Goal: Task Accomplishment & Management: Complete application form

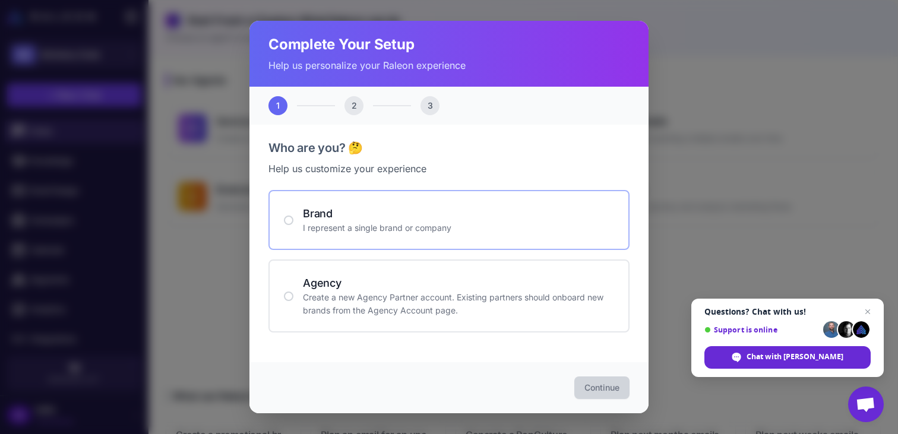
click at [472, 224] on p "I represent a single brand or company" at bounding box center [458, 228] width 311 height 13
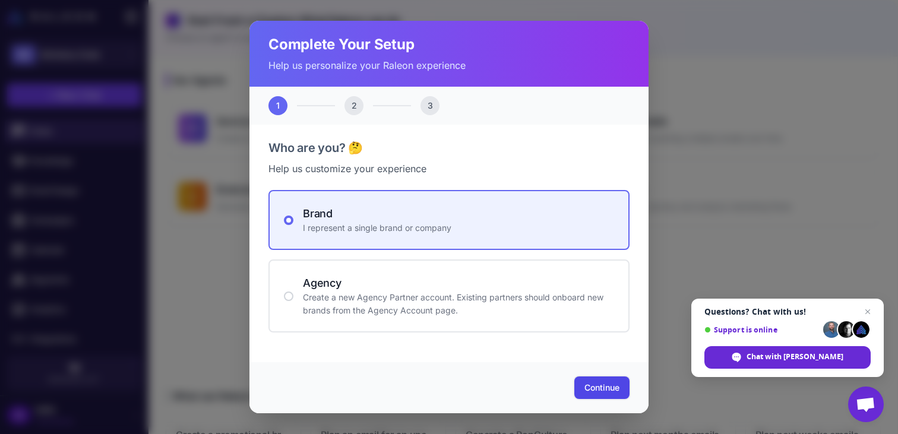
click at [618, 382] on span "Continue" at bounding box center [602, 388] width 35 height 12
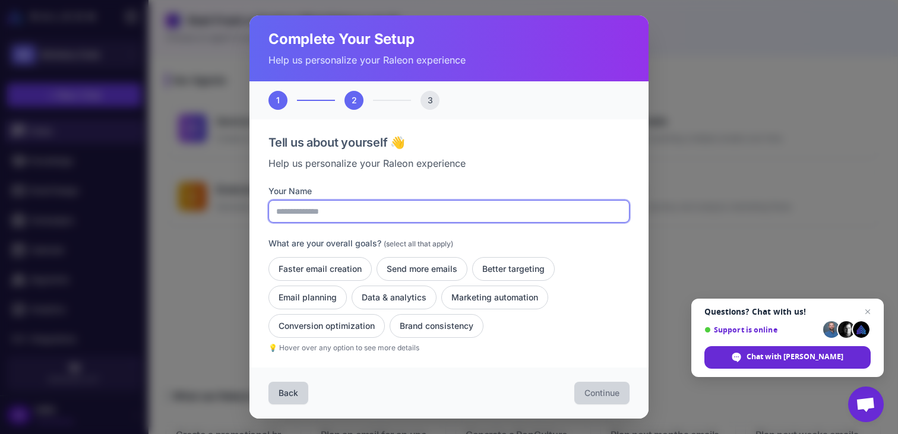
click at [435, 210] on input "Your Name" at bounding box center [449, 211] width 361 height 23
type input "**********"
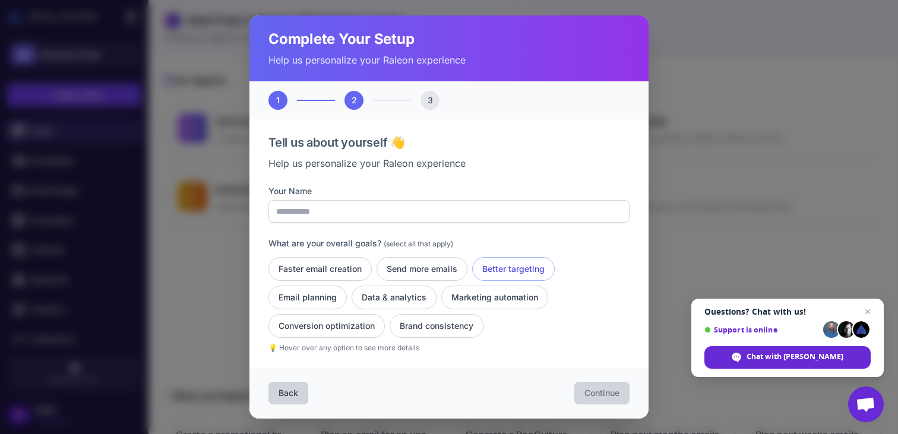
click at [495, 270] on button "Better targeting" at bounding box center [513, 269] width 83 height 24
click at [425, 299] on button "Data & analytics" at bounding box center [394, 298] width 85 height 24
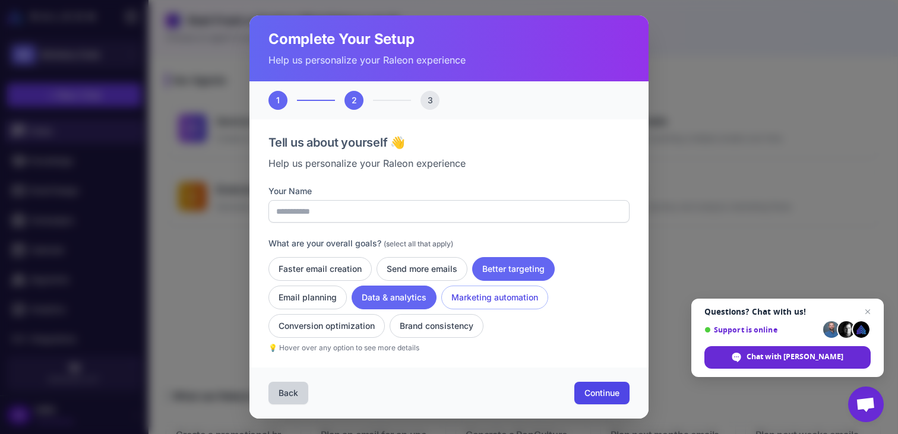
click at [488, 298] on button "Marketing automation" at bounding box center [494, 298] width 107 height 24
click at [607, 388] on span "Continue" at bounding box center [602, 393] width 35 height 12
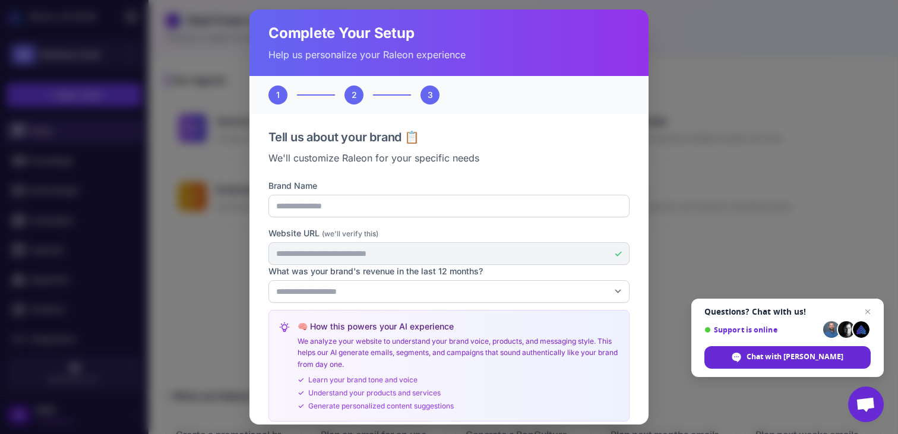
scroll to position [62, 0]
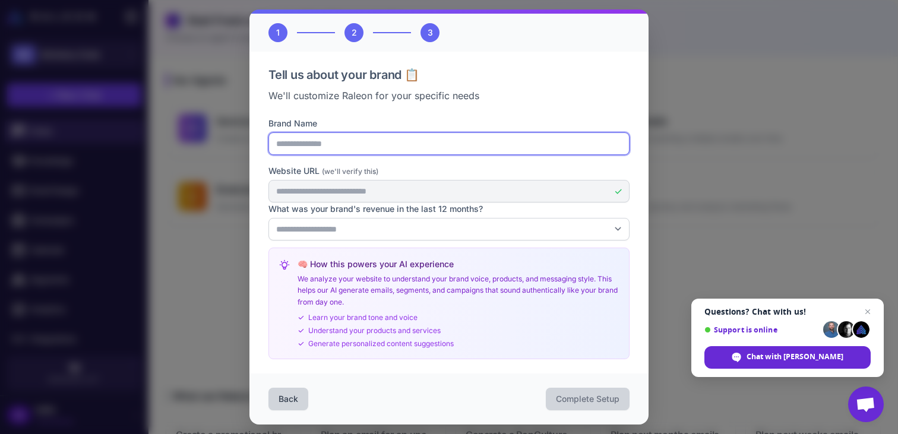
click at [453, 150] on input "Brand Name" at bounding box center [449, 143] width 361 height 23
type input "**********"
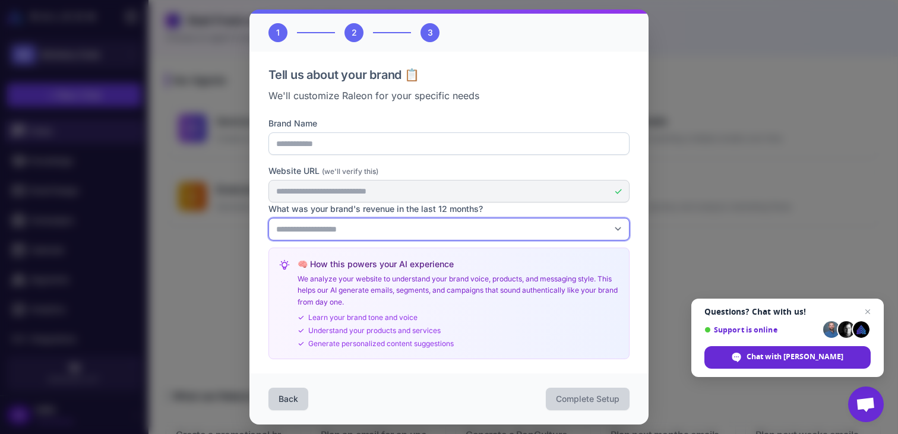
select select "*******"
click at [269, 218] on select "**********" at bounding box center [449, 229] width 361 height 23
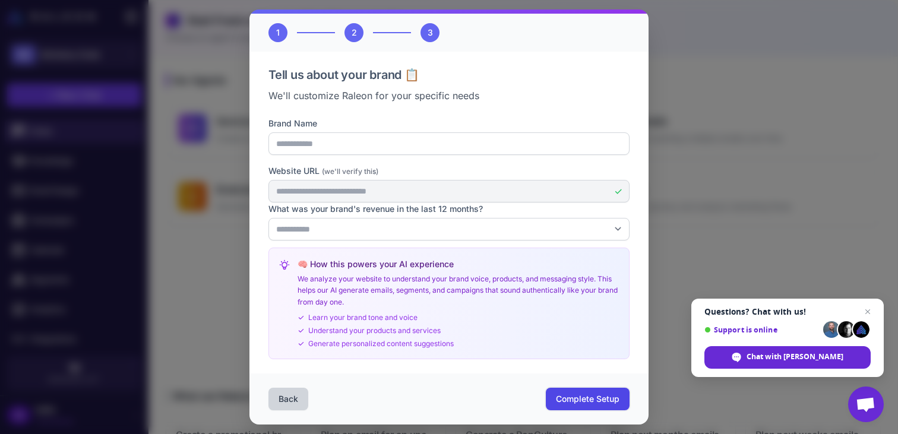
click at [581, 410] on button "Complete Setup" at bounding box center [588, 399] width 84 height 23
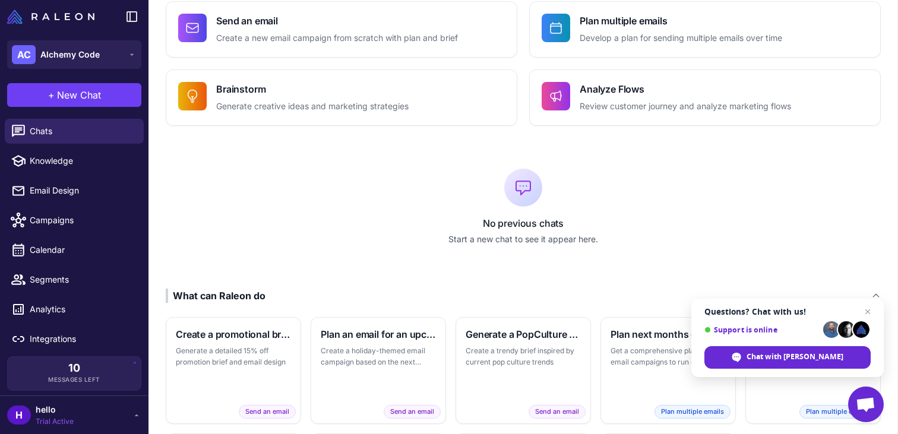
scroll to position [238, 0]
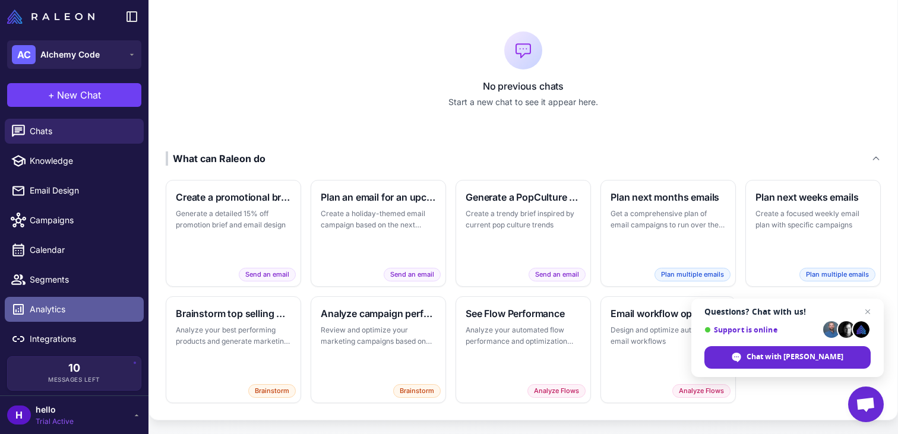
click at [43, 315] on span "Analytics" at bounding box center [82, 309] width 105 height 13
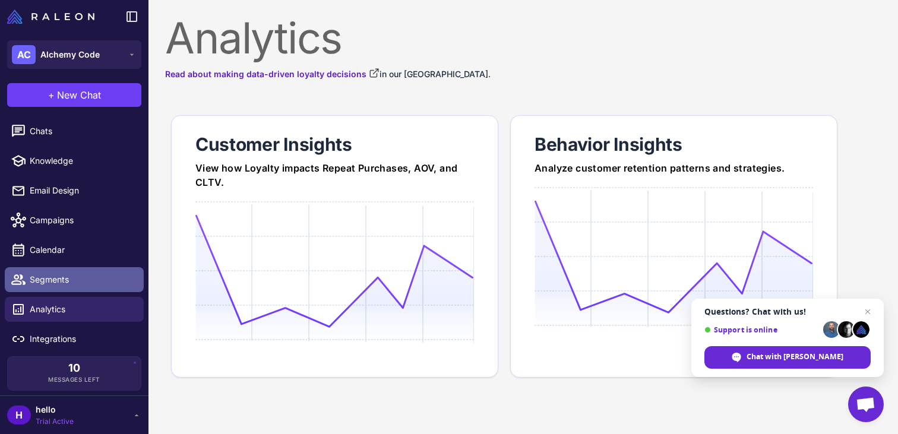
click at [59, 280] on span "Segments" at bounding box center [82, 279] width 105 height 13
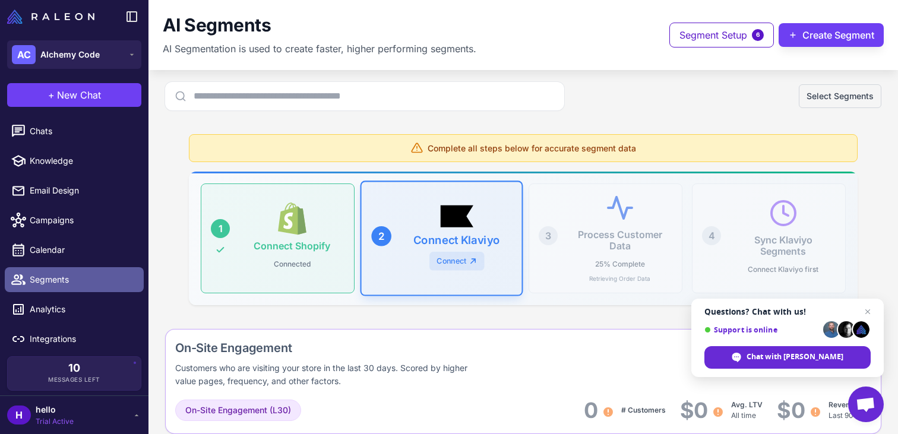
click at [59, 280] on span "Segments" at bounding box center [82, 279] width 105 height 13
click at [870, 311] on span "Close chat" at bounding box center [868, 312] width 15 height 15
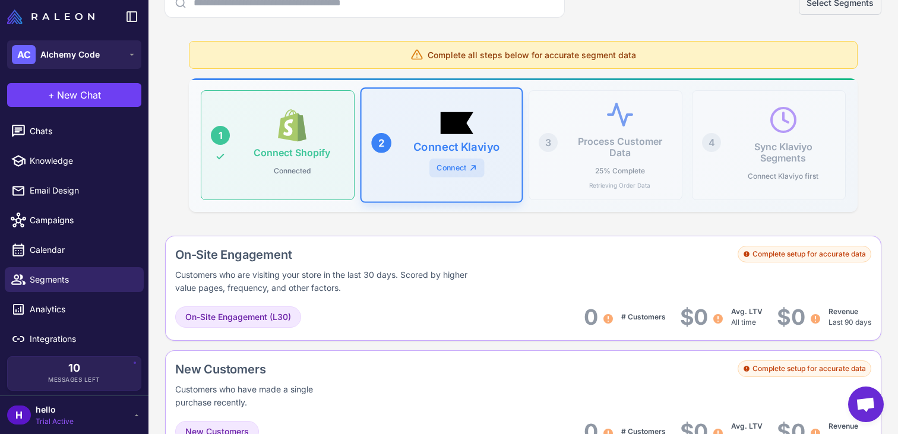
scroll to position [162, 0]
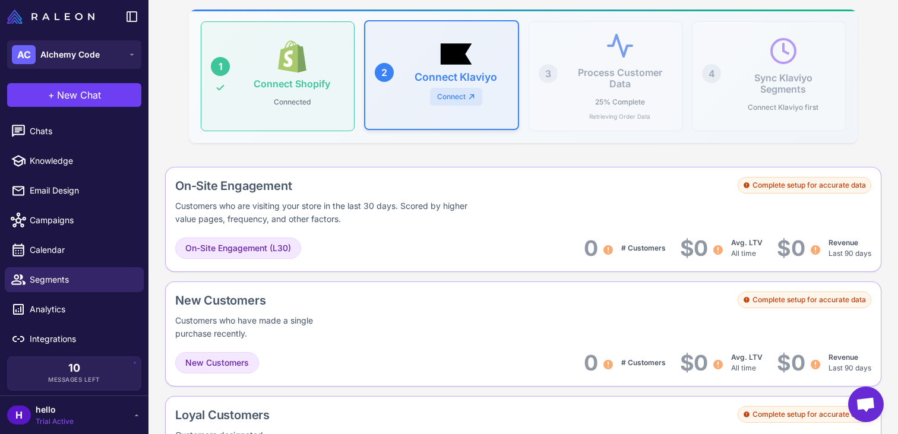
click at [442, 72] on h3 "Connect Klaviyo" at bounding box center [456, 77] width 83 height 12
click at [457, 99] on link "Connect" at bounding box center [456, 96] width 52 height 18
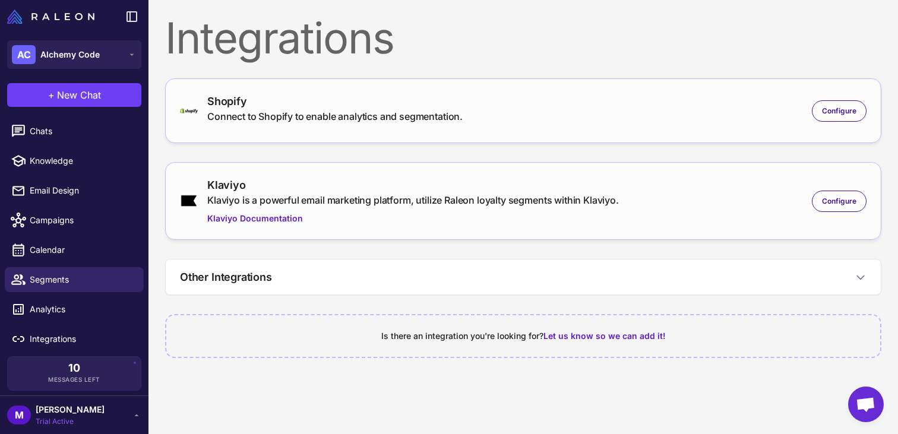
click at [851, 213] on div "Klaviyo Klaviyo is a powerful email marketing platform, utilize Raleon loyalty …" at bounding box center [523, 201] width 687 height 48
click at [852, 205] on span "Configure" at bounding box center [839, 201] width 34 height 11
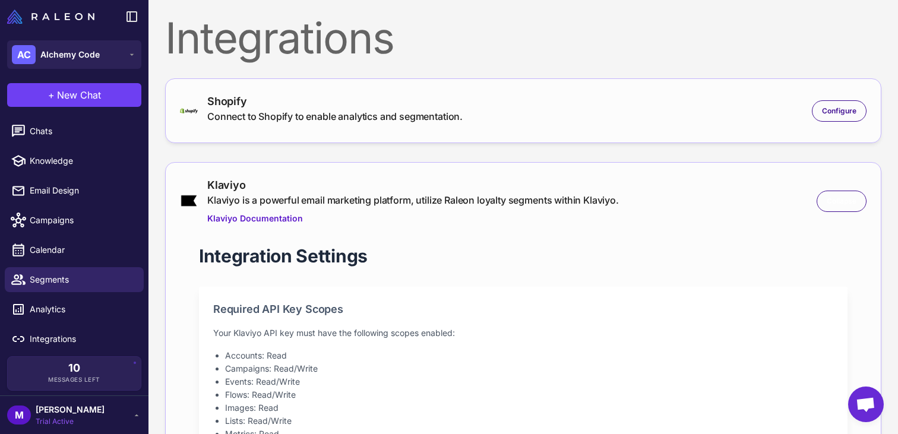
click at [852, 205] on span "Collapse" at bounding box center [842, 201] width 30 height 11
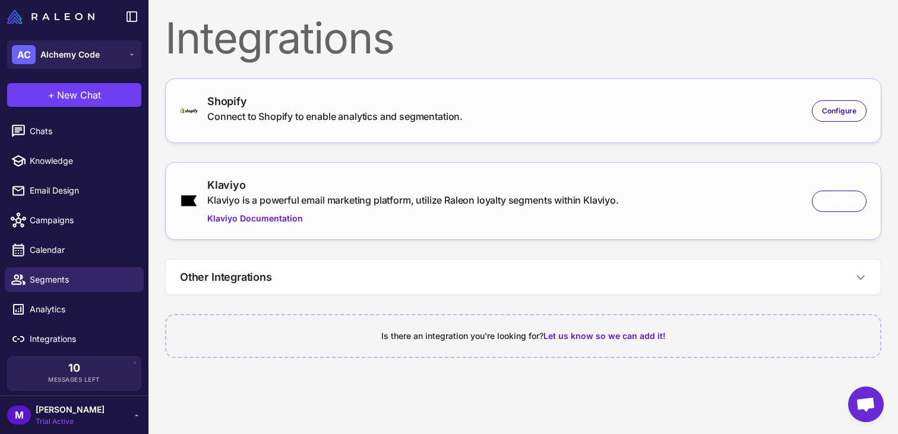
click at [852, 205] on span "Configure" at bounding box center [839, 201] width 34 height 11
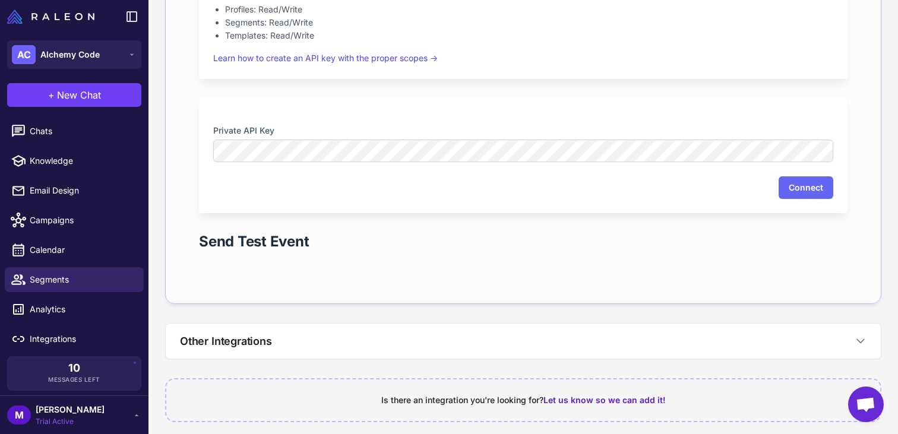
scroll to position [447, 0]
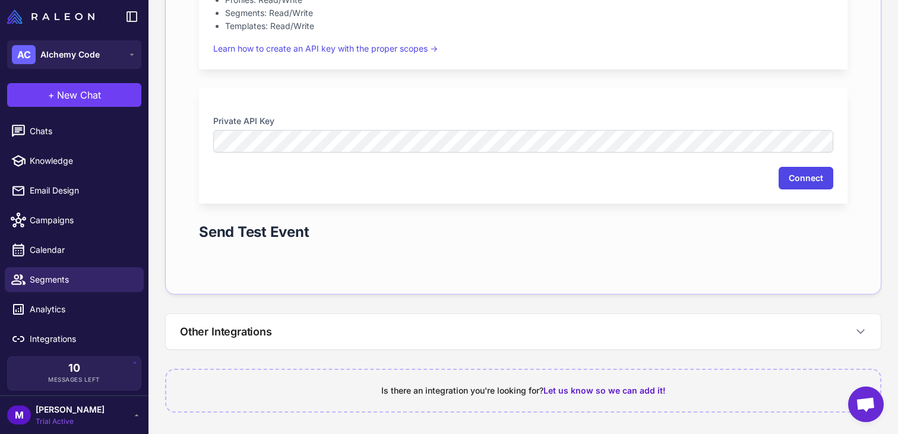
click at [800, 179] on button "Connect" at bounding box center [806, 178] width 55 height 23
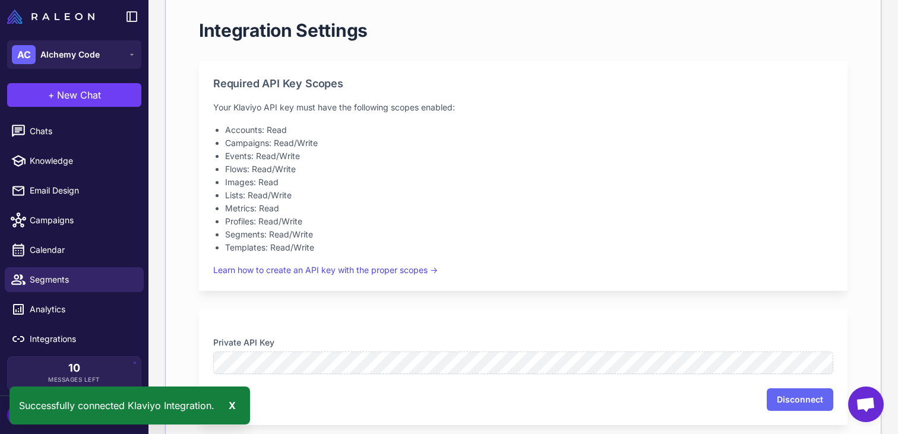
scroll to position [0, 0]
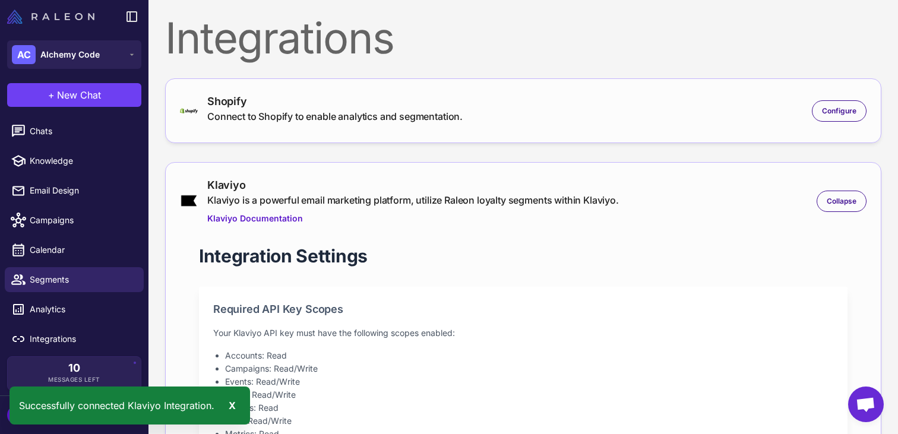
click at [74, 15] on img at bounding box center [50, 17] width 87 height 14
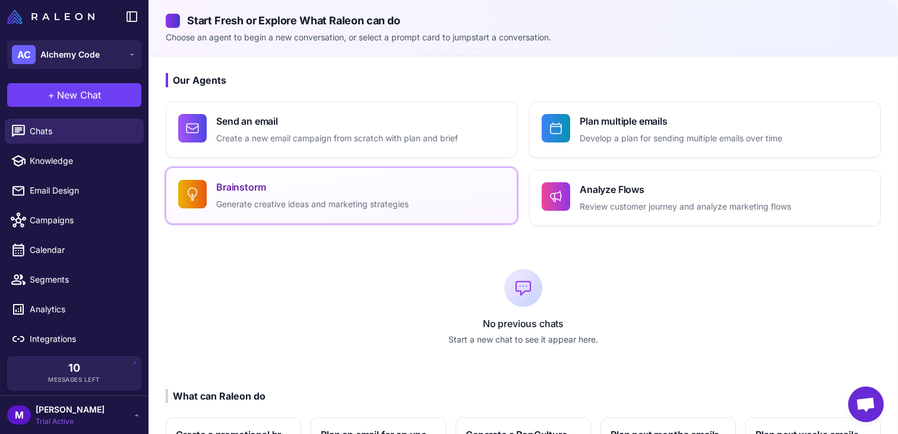
click at [329, 216] on button "Brainstorm Generate creative ideas and marketing strategies" at bounding box center [342, 196] width 352 height 56
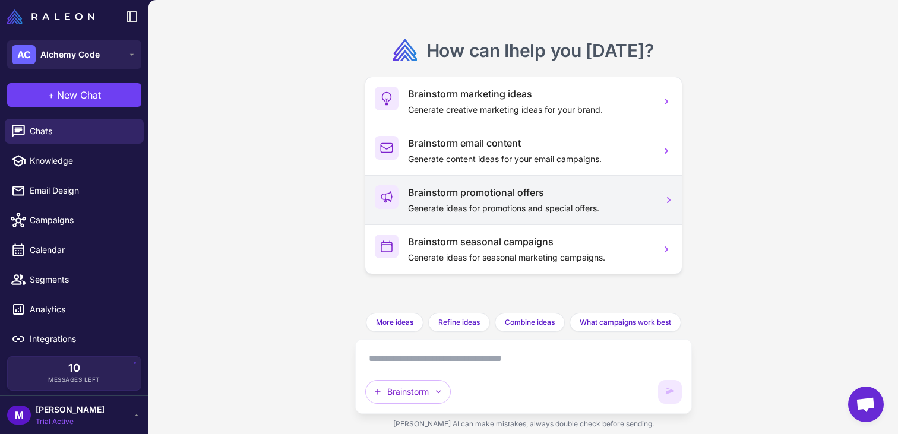
click at [535, 201] on div "Brainstorm promotional offers Generate ideas for promotions and special offers." at bounding box center [529, 200] width 243 height 30
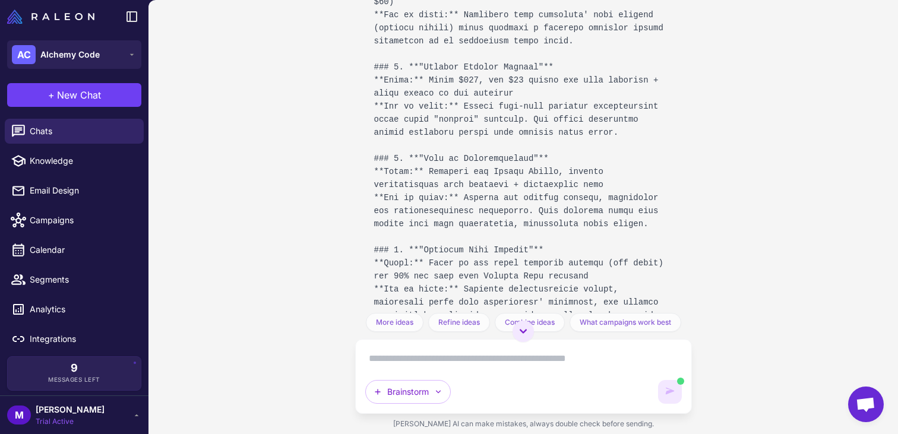
scroll to position [1053, 0]
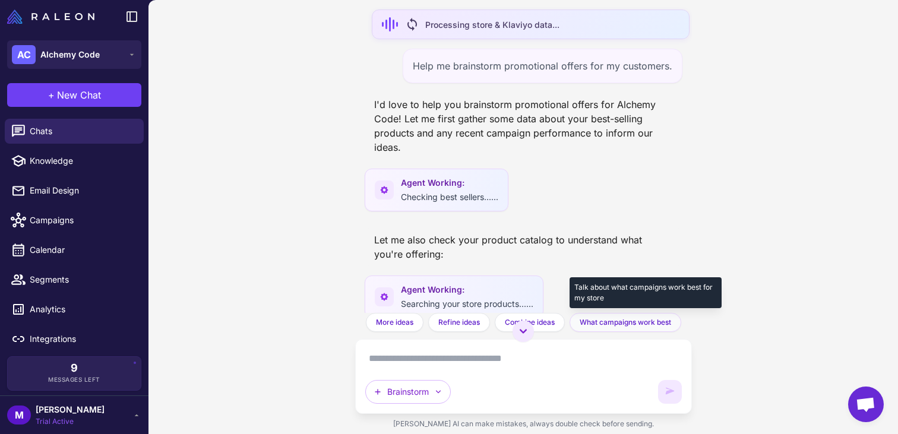
click at [624, 326] on span "What campaigns work best" at bounding box center [625, 322] width 91 height 11
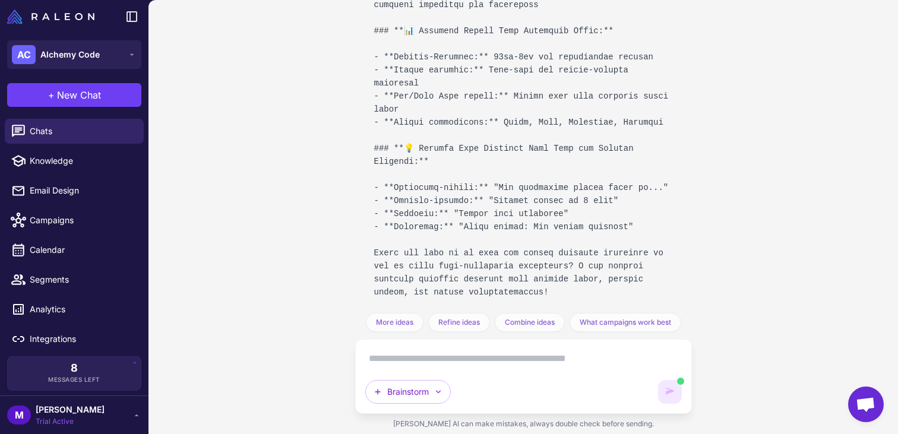
scroll to position [2315, 0]
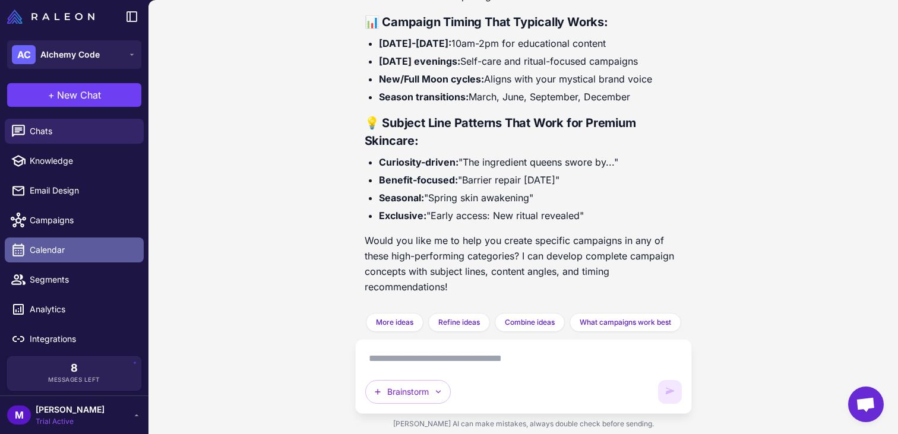
click at [72, 251] on span "Calendar" at bounding box center [82, 250] width 105 height 13
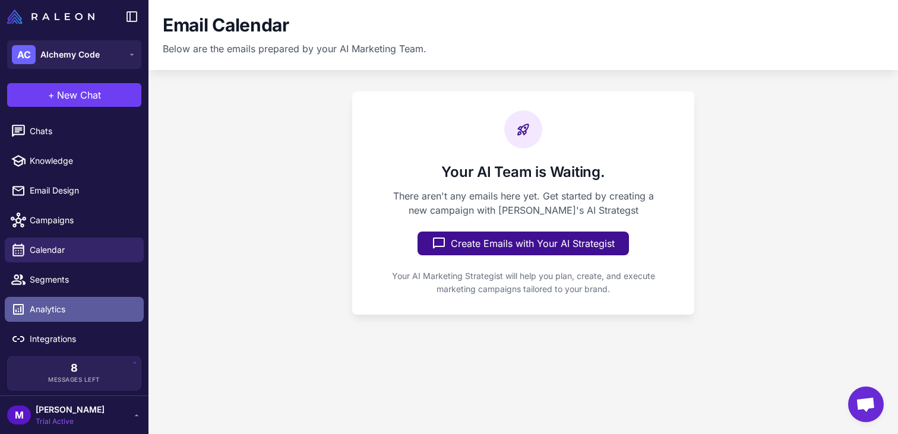
click at [59, 302] on link "Analytics" at bounding box center [74, 309] width 139 height 25
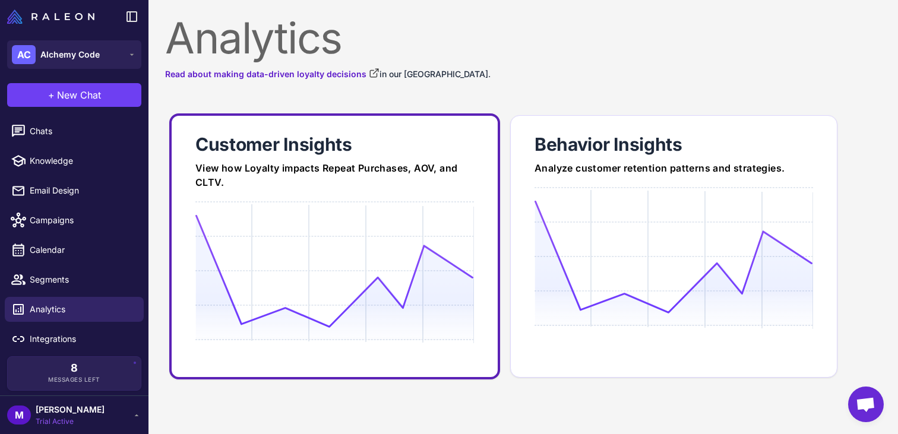
click at [272, 296] on icon at bounding box center [334, 270] width 278 height 113
